Goal: Task Accomplishment & Management: Manage account settings

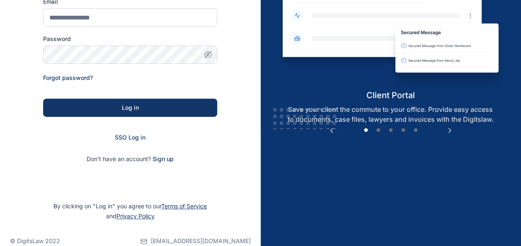
scroll to position [117, 0]
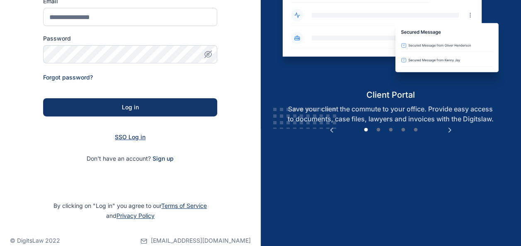
click at [122, 136] on span "SSO Log in" at bounding box center [130, 136] width 31 height 7
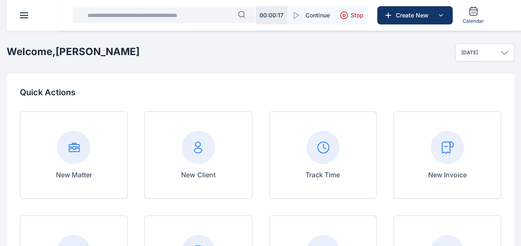
click at [28, 16] on button at bounding box center [24, 15] width 8 height 6
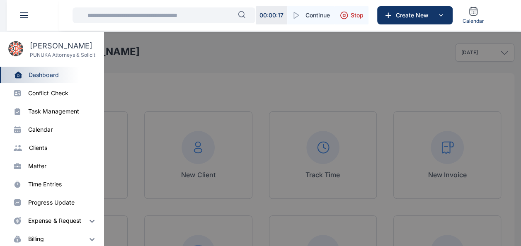
click at [87, 219] on img at bounding box center [92, 221] width 10 height 10
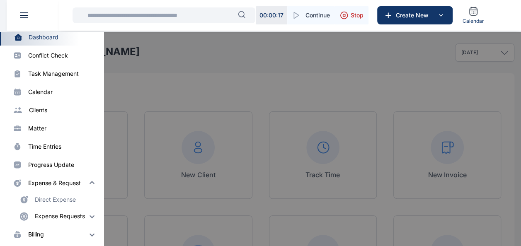
scroll to position [95, 0]
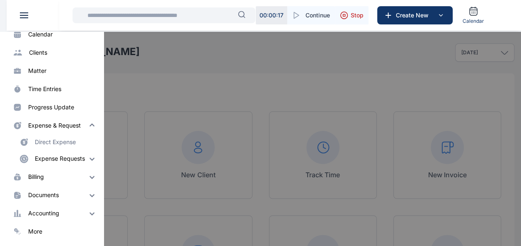
click at [87, 180] on img at bounding box center [92, 177] width 10 height 10
click at [48, 194] on div "Invoice" at bounding box center [44, 193] width 19 height 8
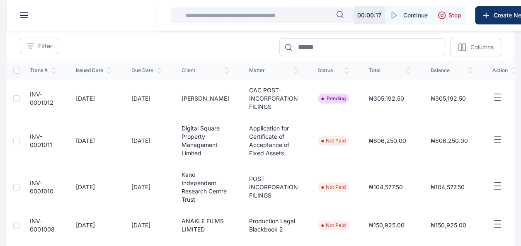
scroll to position [64, 0]
click at [492, 145] on icon "button" at bounding box center [497, 139] width 10 height 10
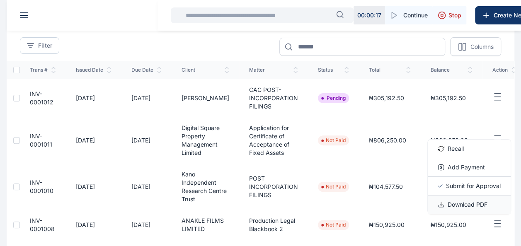
click at [448, 208] on span "Download PDF" at bounding box center [468, 205] width 40 height 8
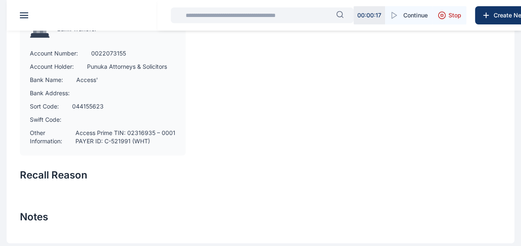
scroll to position [609, 0]
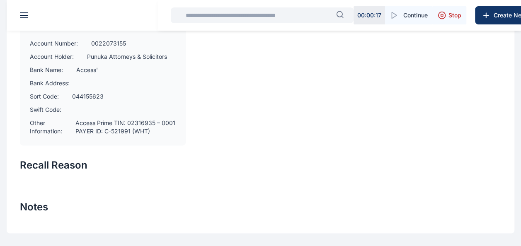
click at [128, 91] on div "Bank Transfer Account Number: 0022073155 Account Holder: Punuka Attorneys & Sol…" at bounding box center [103, 72] width 166 height 147
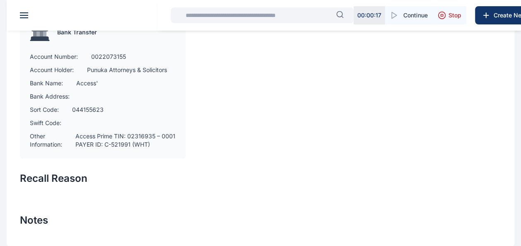
scroll to position [596, 0]
click at [124, 56] on p "0022073155" at bounding box center [108, 57] width 35 height 8
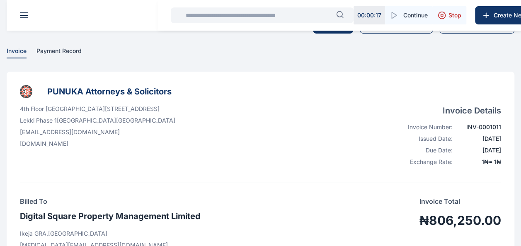
scroll to position [0, 0]
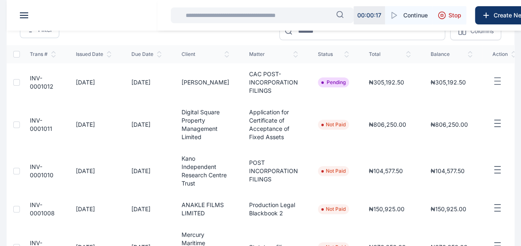
scroll to position [80, 0]
click at [435, 128] on span "₦806,250.00" at bounding box center [449, 124] width 37 height 7
click at [494, 123] on line "button" at bounding box center [497, 123] width 6 height 0
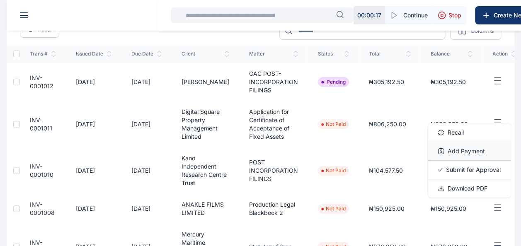
click at [464, 155] on span "Add Payment" at bounding box center [466, 151] width 37 height 8
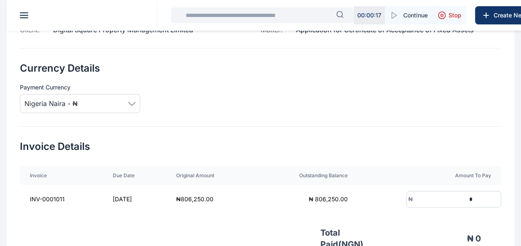
scroll to position [56, 0]
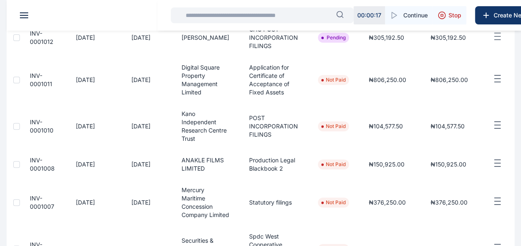
scroll to position [124, 0]
click at [482, 85] on td at bounding box center [504, 80] width 44 height 46
drag, startPoint x: 480, startPoint y: 85, endPoint x: 487, endPoint y: 82, distance: 7.1
click at [494, 79] on line "button" at bounding box center [497, 79] width 6 height 0
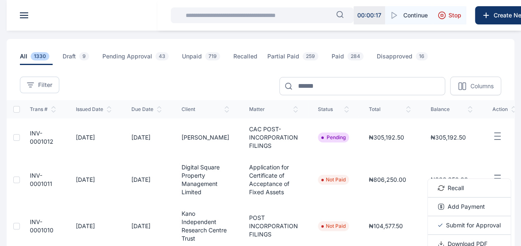
scroll to position [24, 0]
click at [278, 153] on td "CAC POST-INCORPORATION FILINGS" at bounding box center [273, 138] width 69 height 38
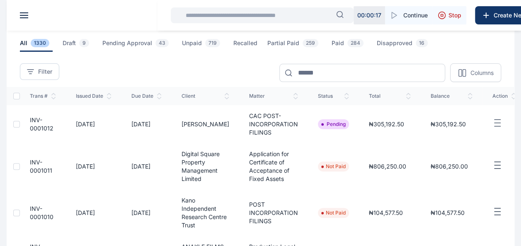
scroll to position [0, 0]
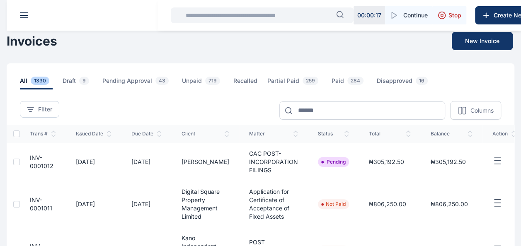
click at [482, 207] on td at bounding box center [504, 204] width 44 height 46
click at [492, 206] on icon "button" at bounding box center [497, 203] width 10 height 10
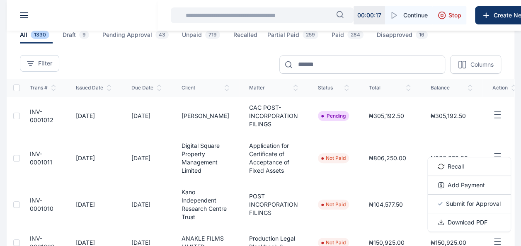
scroll to position [77, 0]
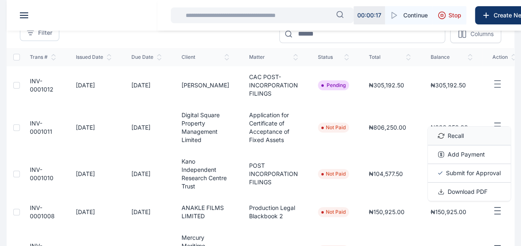
click at [448, 140] on span "Recall" at bounding box center [456, 136] width 16 height 8
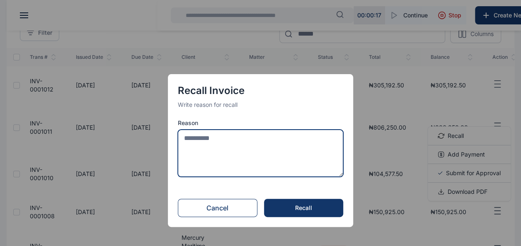
click at [218, 151] on textarea at bounding box center [260, 153] width 165 height 47
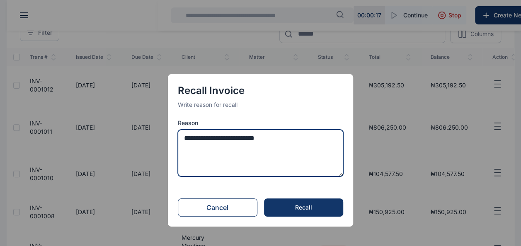
type textarea "**********"
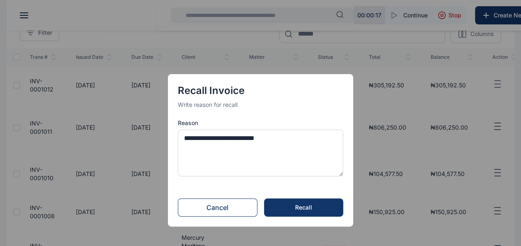
click at [287, 207] on div "Recall" at bounding box center [303, 208] width 63 height 8
click at [212, 213] on button "Cancel" at bounding box center [218, 208] width 80 height 18
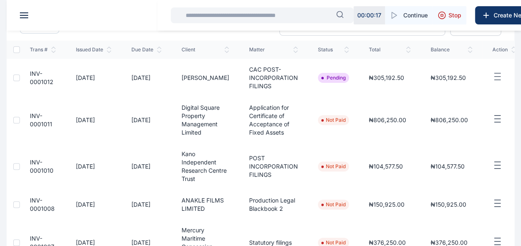
scroll to position [0, 0]
